Goal: Information Seeking & Learning: Find specific fact

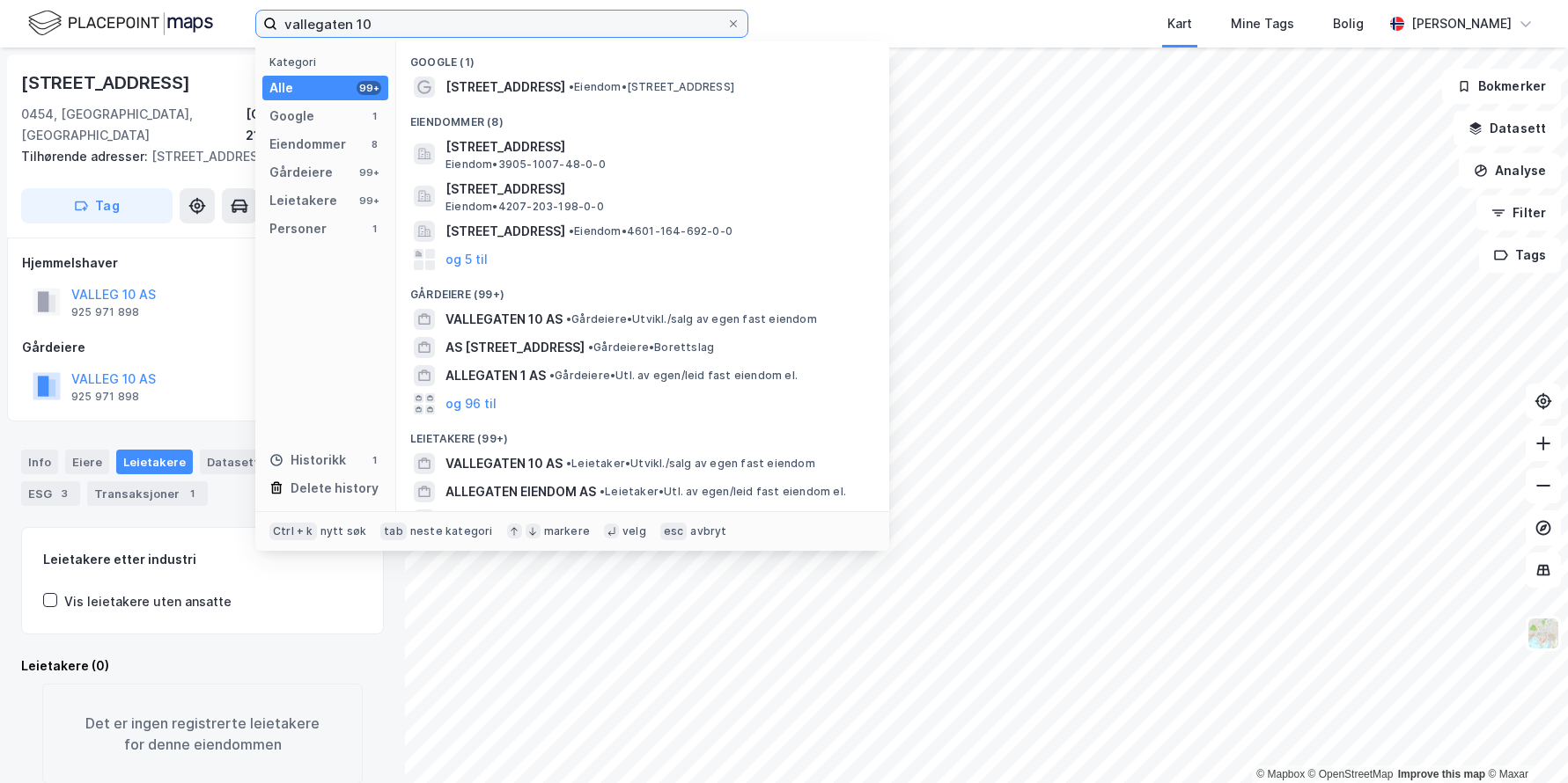
drag, startPoint x: 0, startPoint y: 0, endPoint x: 248, endPoint y: 36, distance: 250.6
click at [248, 36] on div "vallegaten 10 Kategori Alle 99+ Google 1 Eiendommer 8 Gårdeiere 99+ Leietakere …" at bounding box center [784, 24] width 1568 height 48
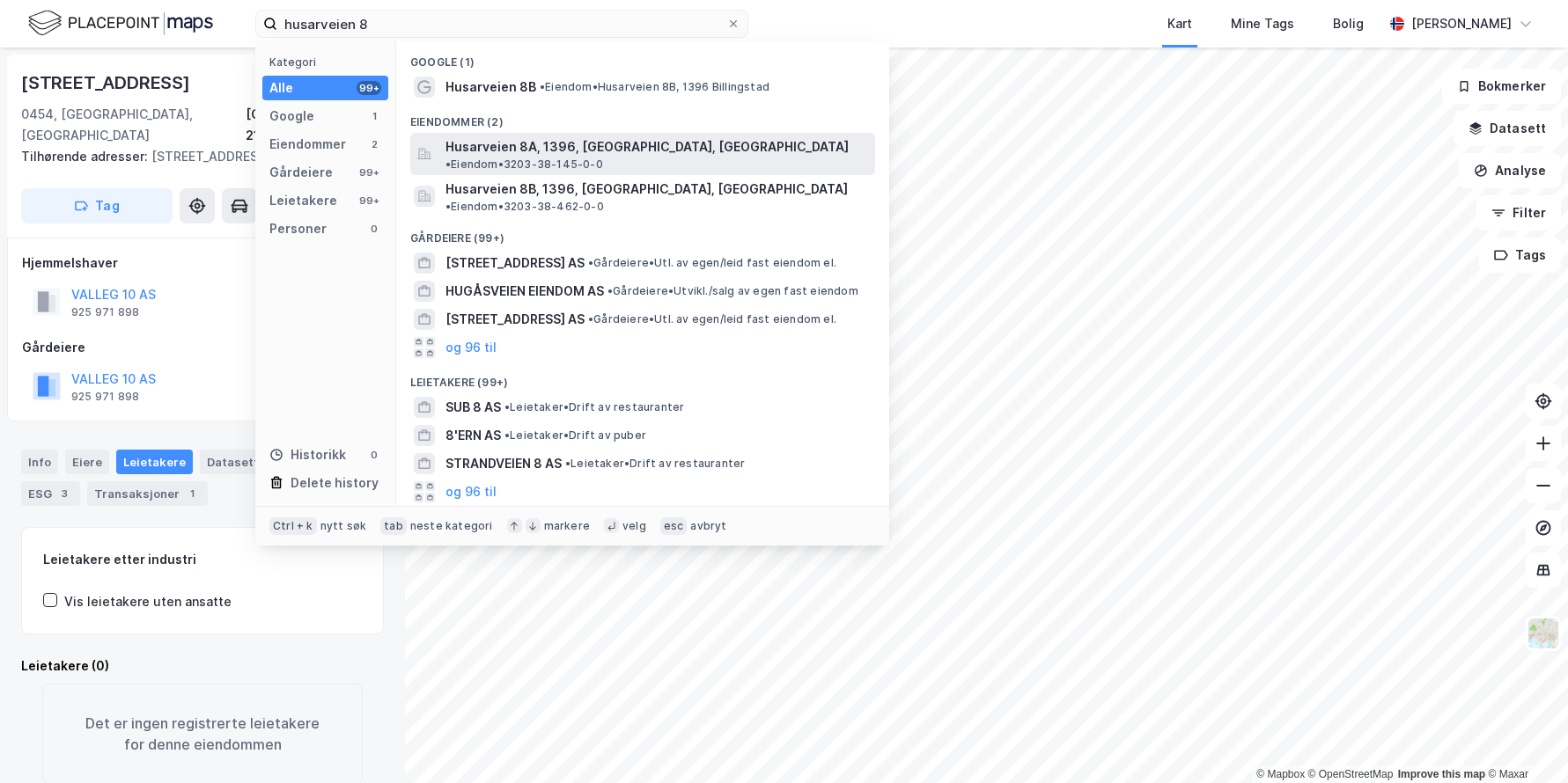
click at [519, 144] on span "Husarveien 8A, 1396, [GEOGRAPHIC_DATA], [GEOGRAPHIC_DATA]" at bounding box center [646, 147] width 403 height 21
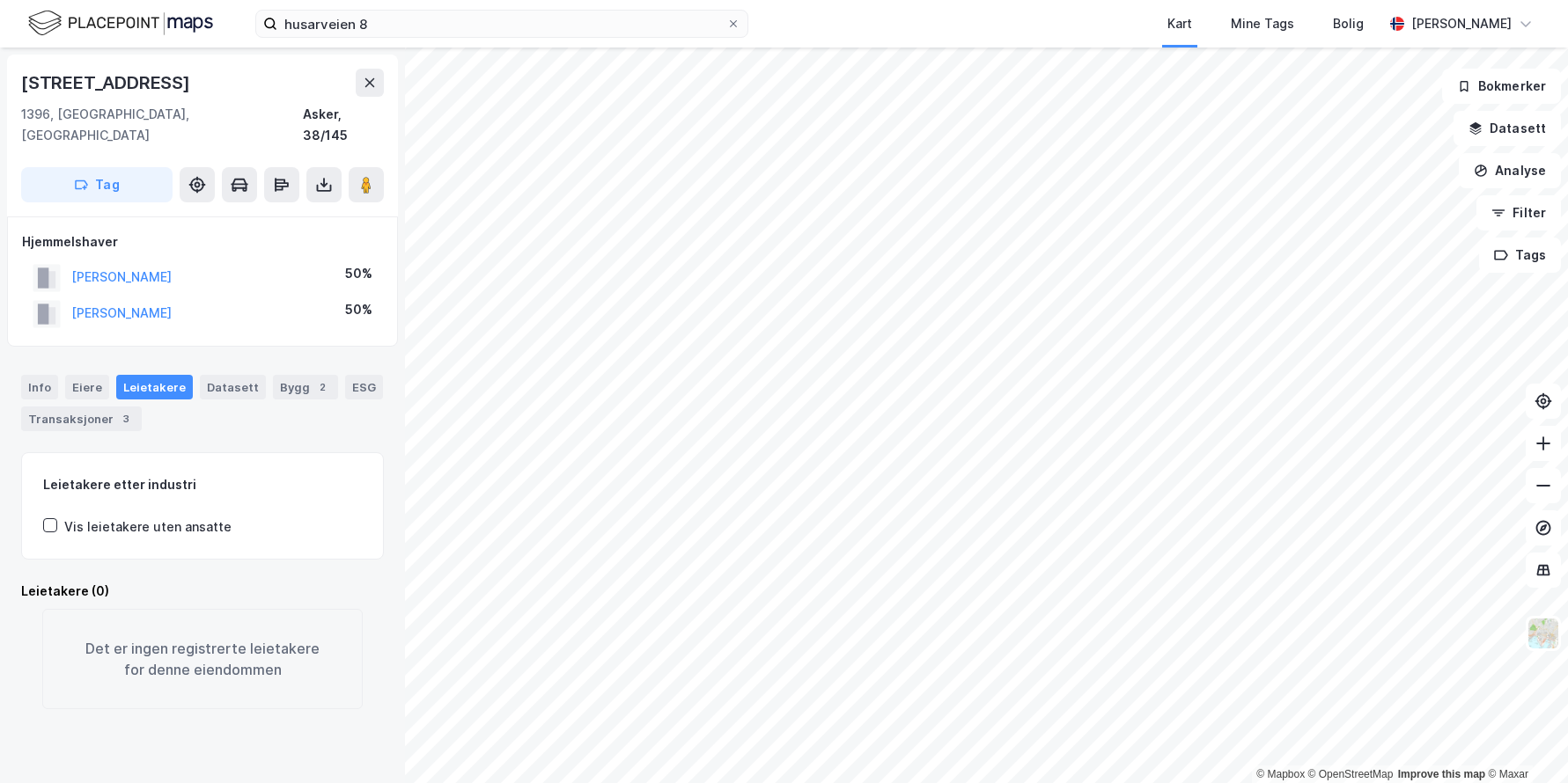
click at [151, 375] on div "Leietakere" at bounding box center [153, 387] width 76 height 25
click at [77, 375] on div "Eiere" at bounding box center [87, 387] width 44 height 25
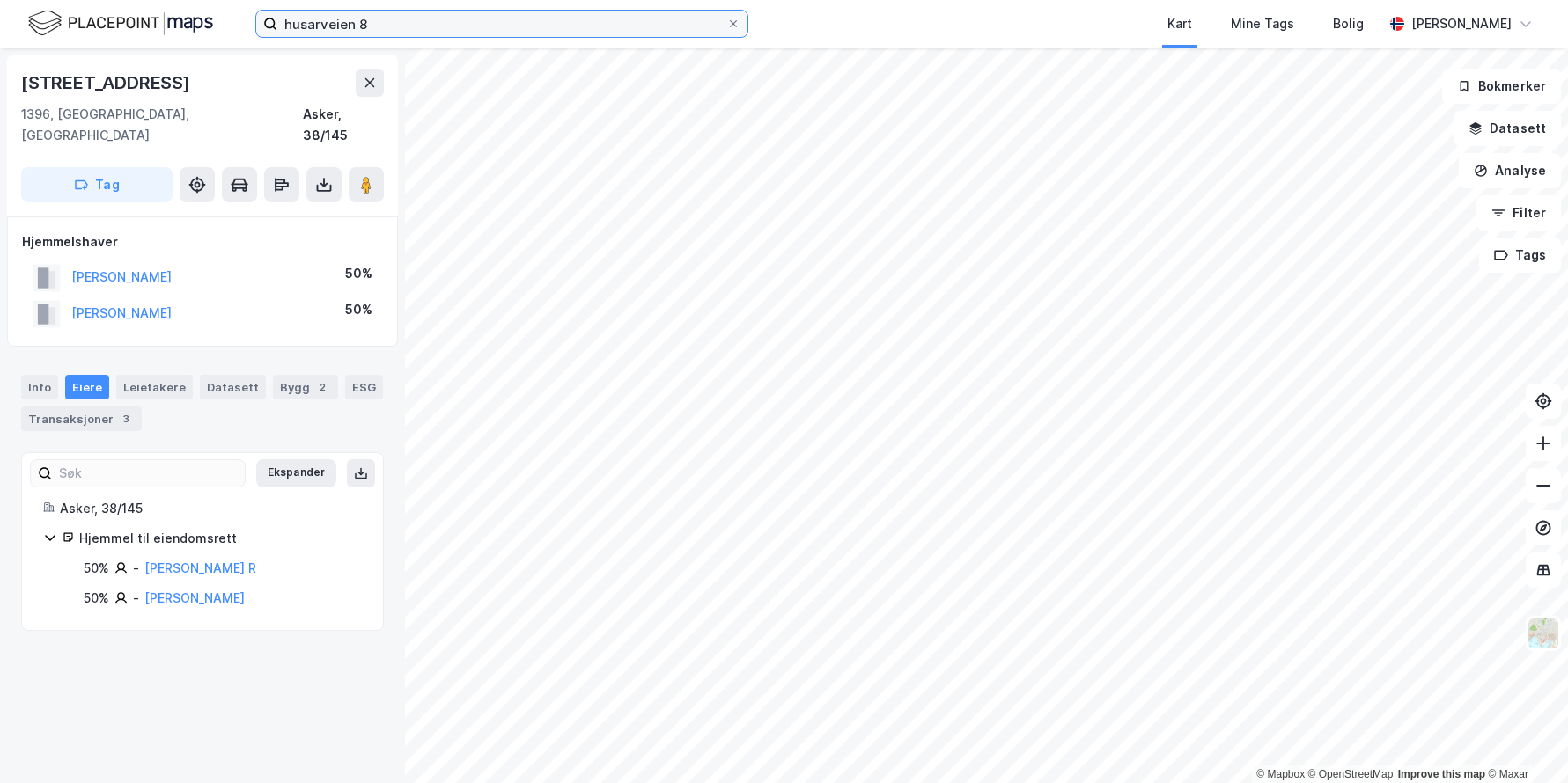
click at [528, 27] on input "husarveien 8" at bounding box center [501, 24] width 448 height 27
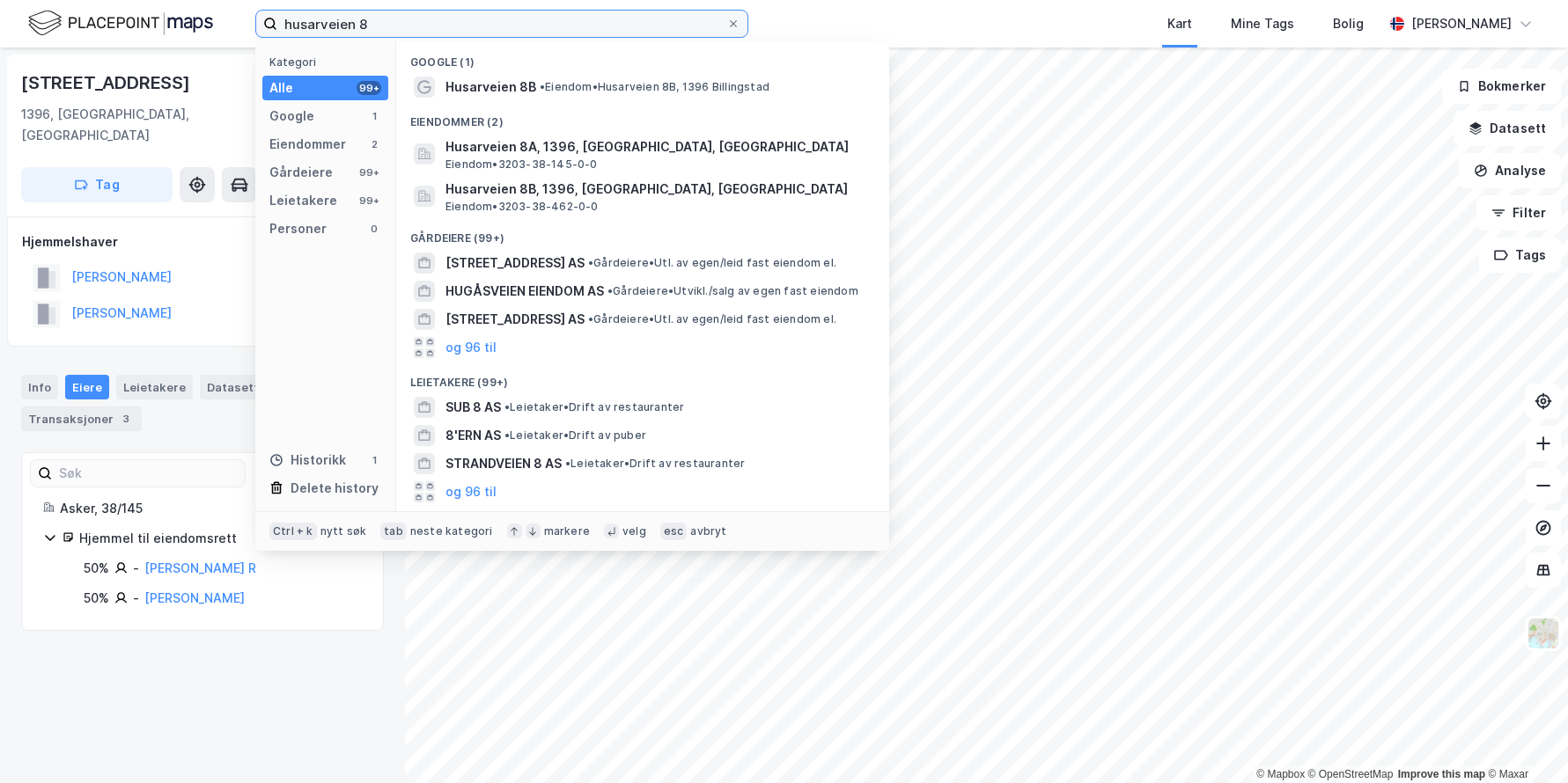
click at [528, 27] on input "husarveien 8" at bounding box center [501, 24] width 448 height 27
paste input "Eierseksjonssameiet [STREET_ADDRESS]"
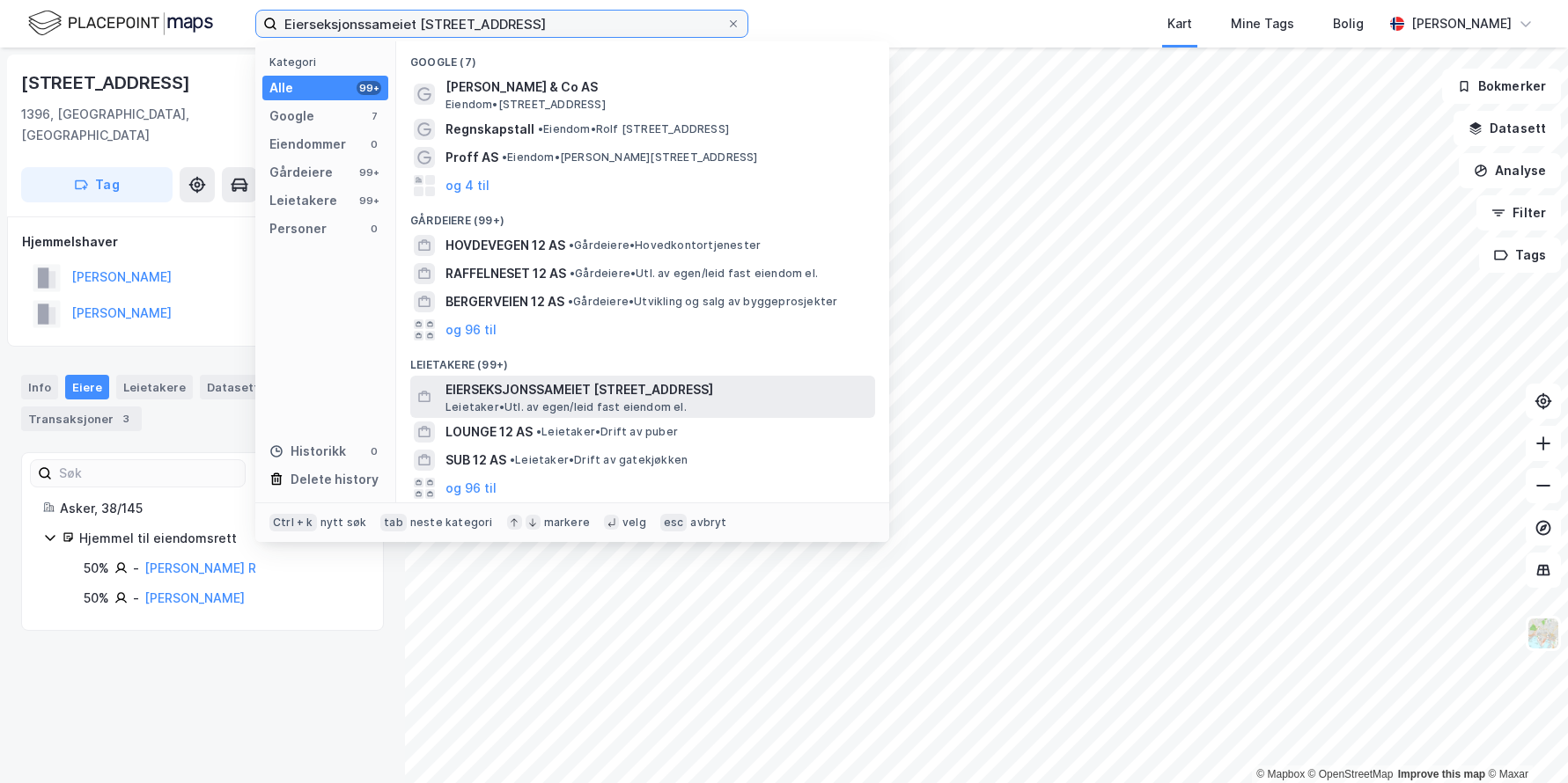
type input "Eierseksjonssameiet [STREET_ADDRESS]"
click at [658, 387] on span "EIERSEKSJONSSAMEIET [STREET_ADDRESS]" at bounding box center [656, 389] width 423 height 21
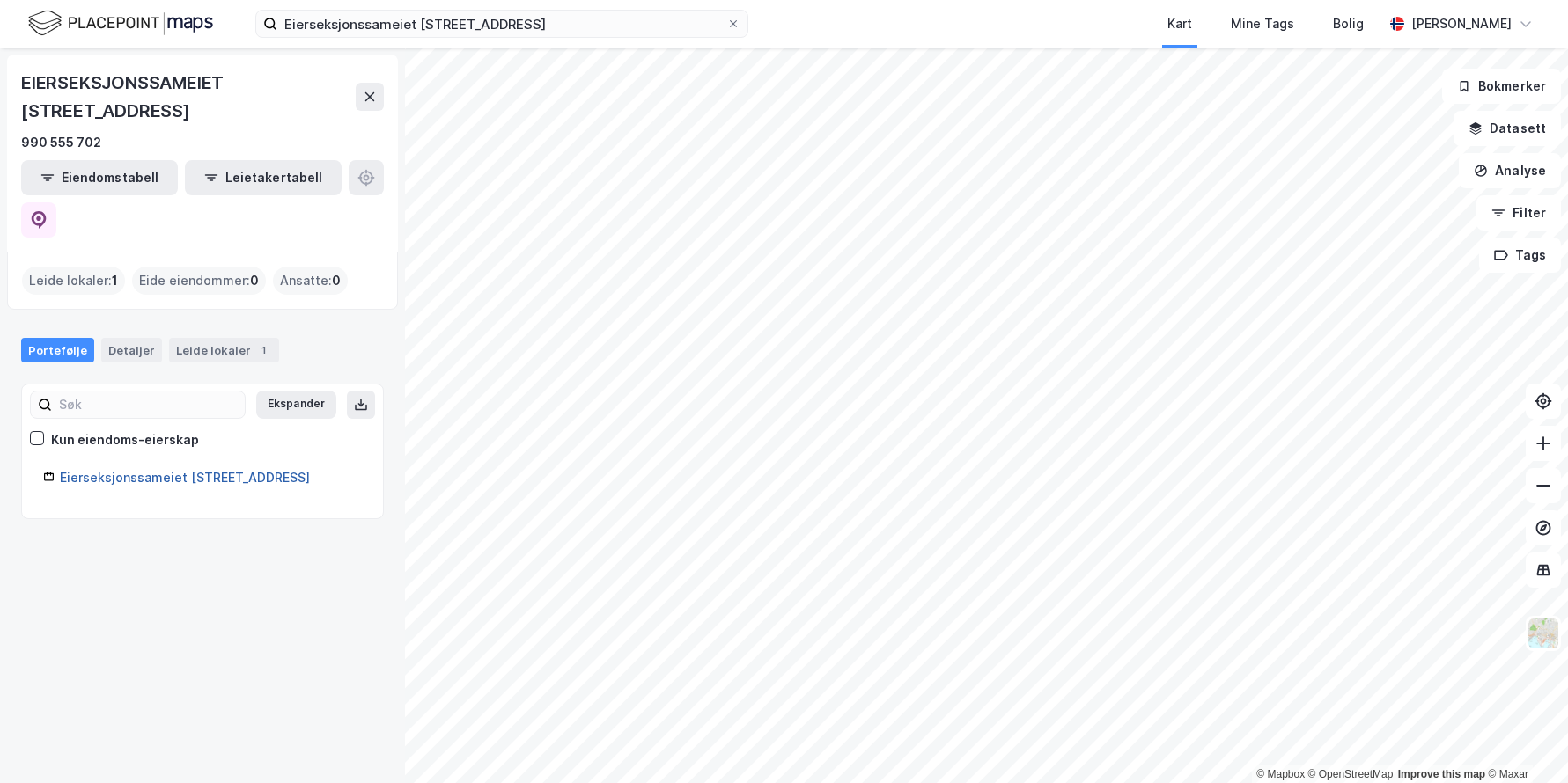
click at [155, 470] on link "Eierseksjonssameiet [STREET_ADDRESS]" at bounding box center [184, 477] width 250 height 15
click at [221, 470] on link "Eierseksjonssameiet [STREET_ADDRESS]" at bounding box center [184, 477] width 250 height 15
